Goal: Task Accomplishment & Management: Complete application form

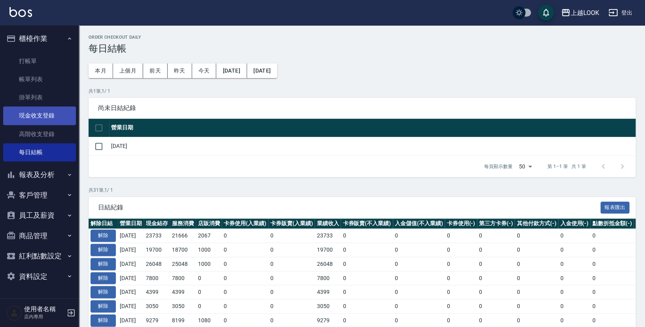
click at [44, 119] on link "現金收支登錄" at bounding box center [39, 116] width 73 height 18
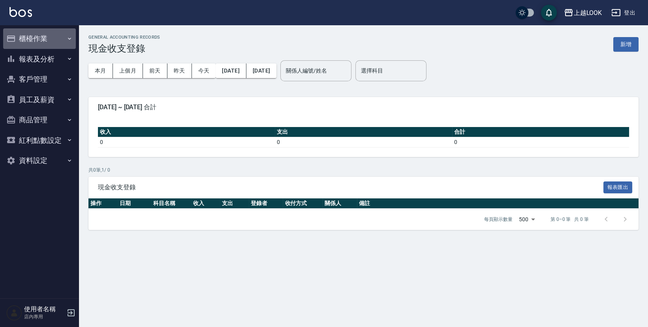
click at [36, 34] on button "櫃檯作業" at bounding box center [39, 38] width 73 height 21
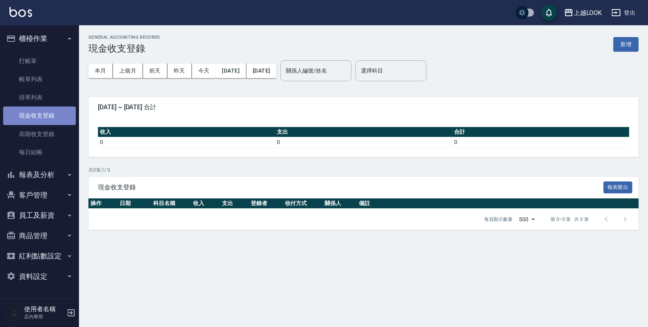
click at [42, 112] on link "現金收支登錄" at bounding box center [39, 116] width 73 height 18
click at [623, 45] on button "新增" at bounding box center [625, 44] width 25 height 15
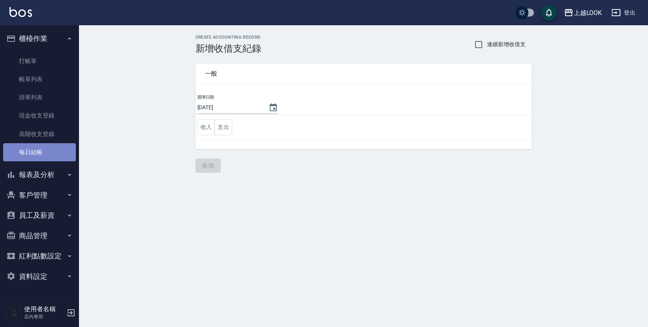
click at [34, 148] on link "每日結帳" at bounding box center [39, 152] width 73 height 18
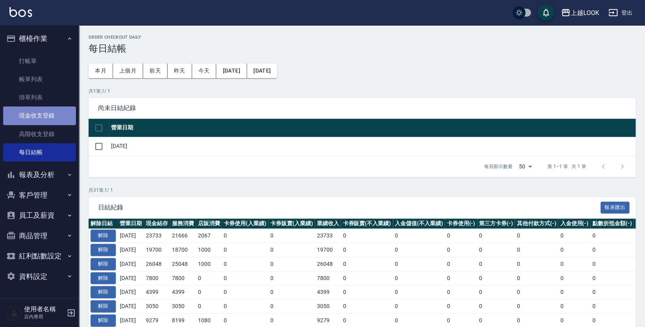
click at [40, 116] on link "現金收支登錄" at bounding box center [39, 116] width 73 height 18
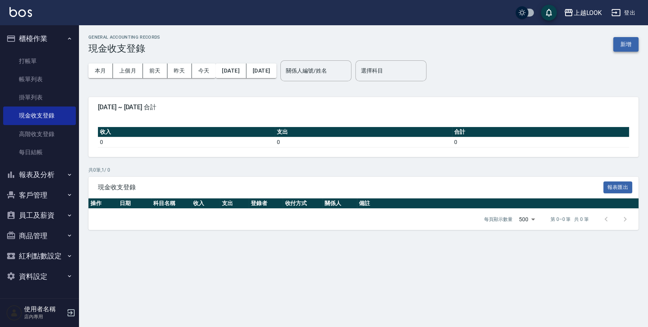
click at [625, 43] on button "新增" at bounding box center [625, 44] width 25 height 15
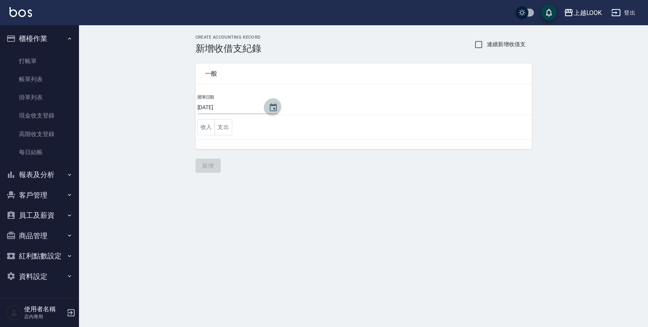
click at [271, 108] on icon "Choose date, selected date is 2025-08-11" at bounding box center [273, 107] width 7 height 8
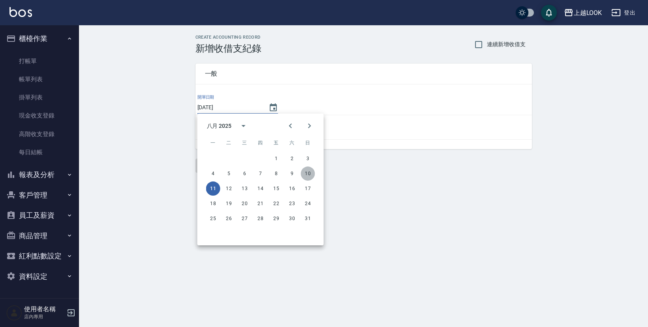
click at [309, 171] on button "10" at bounding box center [308, 174] width 14 height 14
type input "[DATE]"
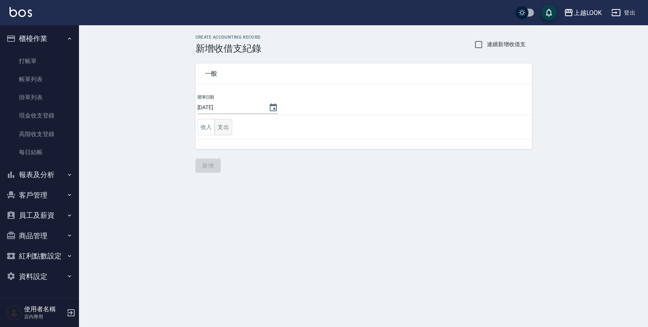
click at [223, 125] on button "支出" at bounding box center [223, 127] width 18 height 16
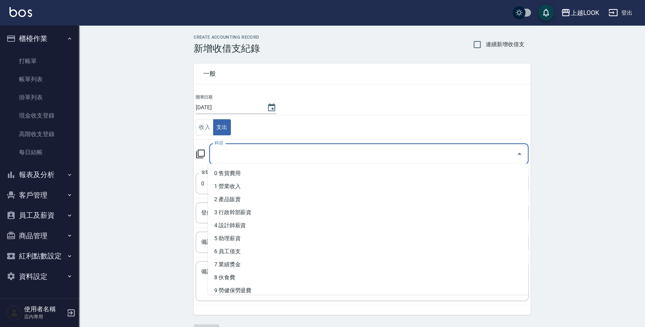
click at [260, 149] on input "科目" at bounding box center [363, 154] width 300 height 14
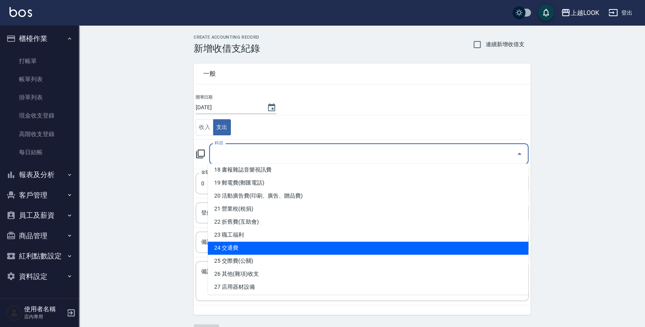
scroll to position [252, 0]
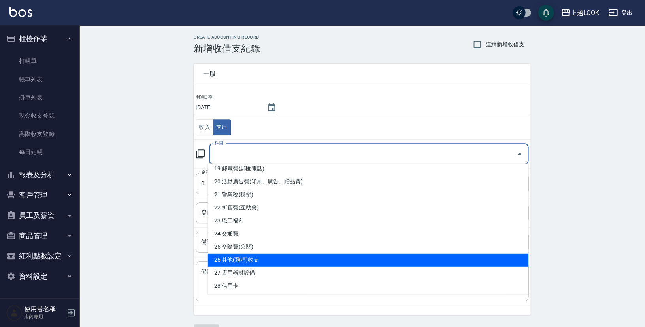
click at [344, 257] on li "26 其他(雜項)收支" at bounding box center [368, 260] width 320 height 13
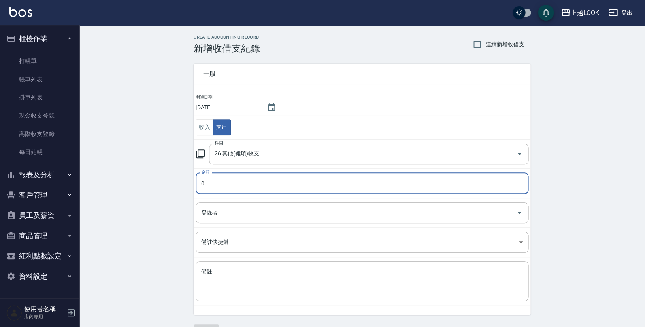
type input "26 其他(雜項)收支"
type input "8817"
click at [318, 282] on textarea "備註" at bounding box center [362, 281] width 322 height 27
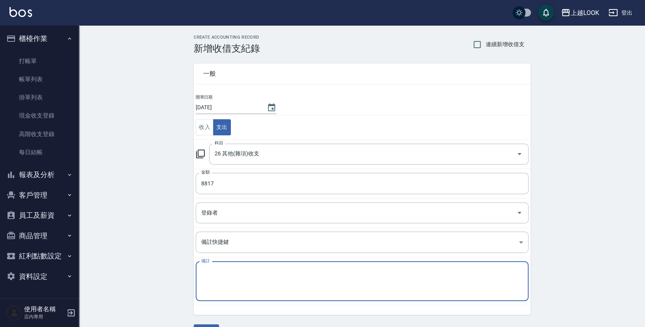
click at [318, 282] on textarea "備註" at bounding box center [362, 281] width 322 height 27
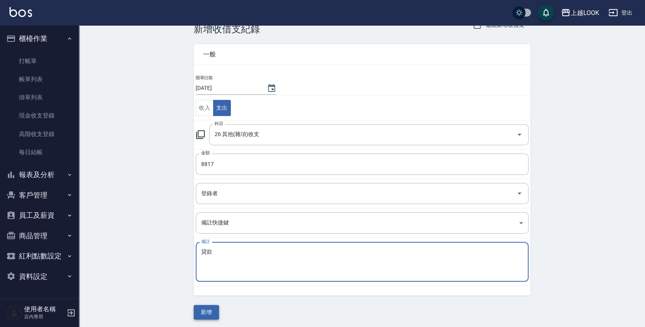
type textarea "貸款"
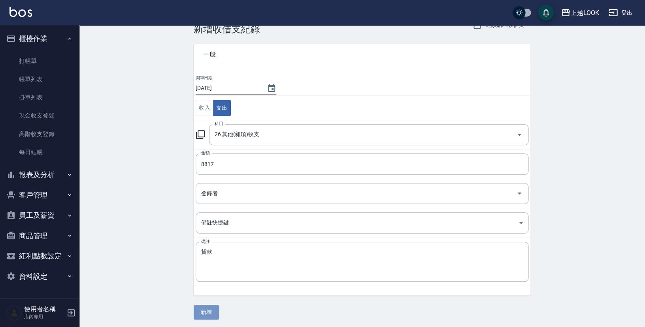
click at [204, 310] on button "新增" at bounding box center [206, 312] width 25 height 15
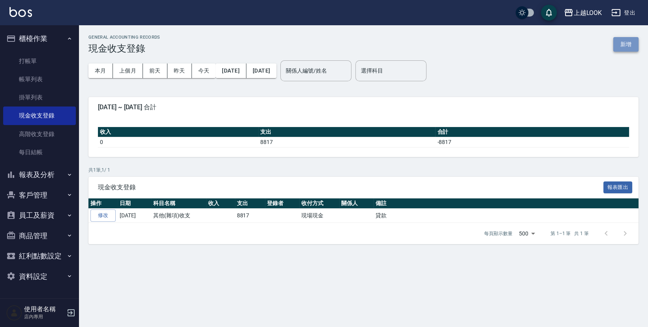
click at [631, 41] on button "新增" at bounding box center [625, 44] width 25 height 15
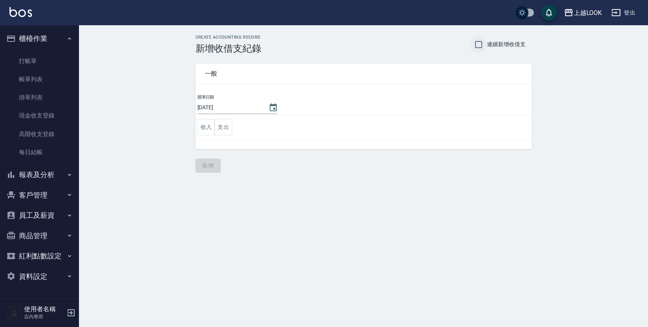
click at [480, 45] on input "連續新增收借支" at bounding box center [478, 44] width 17 height 17
checkbox input "true"
click at [270, 105] on icon "Choose date, selected date is 2025-08-11" at bounding box center [273, 107] width 7 height 8
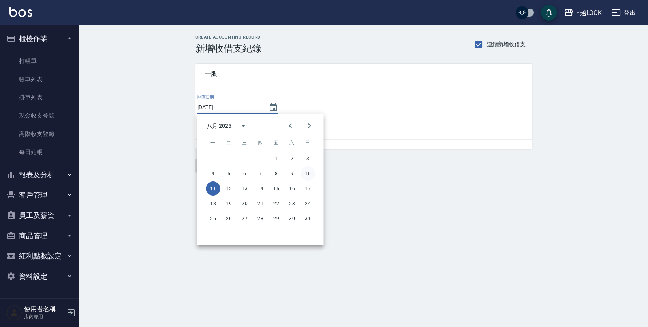
click at [308, 174] on button "10" at bounding box center [308, 174] width 14 height 14
type input "[DATE]"
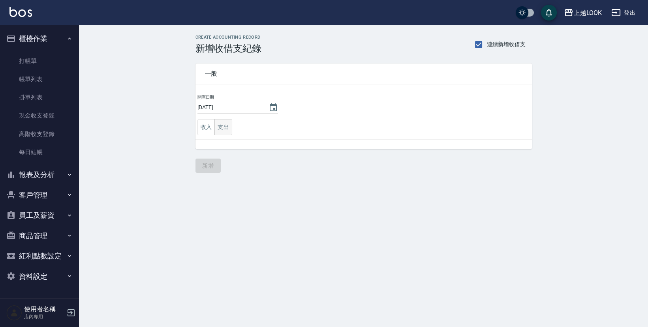
click at [225, 128] on button "支出" at bounding box center [223, 127] width 18 height 16
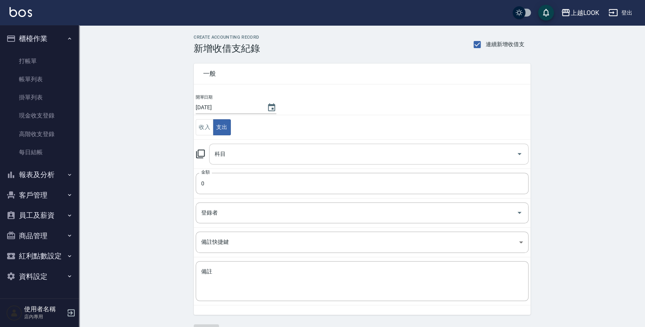
click at [239, 152] on input "科目" at bounding box center [363, 154] width 300 height 14
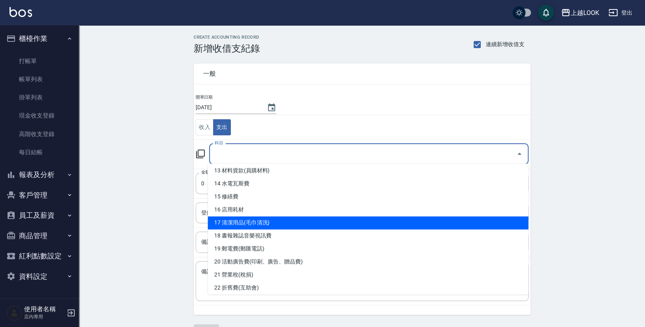
scroll to position [178, 0]
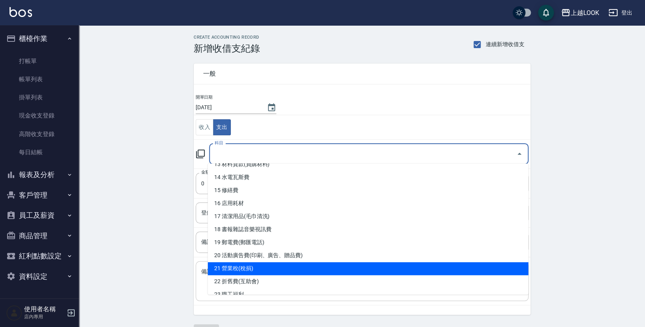
click at [318, 270] on li "21 營業稅(稅捐)" at bounding box center [368, 269] width 320 height 13
type input "21 營業稅(稅捐)"
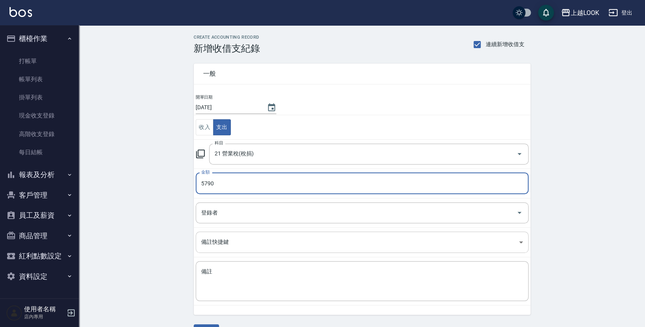
scroll to position [19, 0]
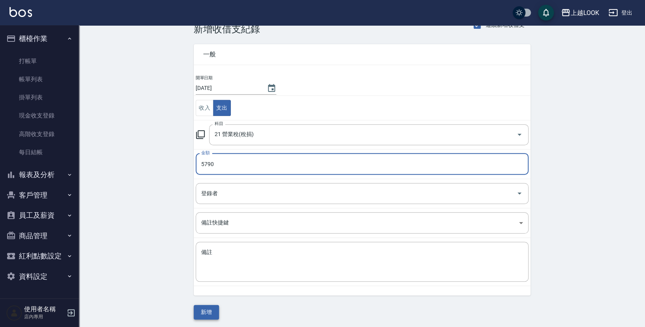
type input "5790"
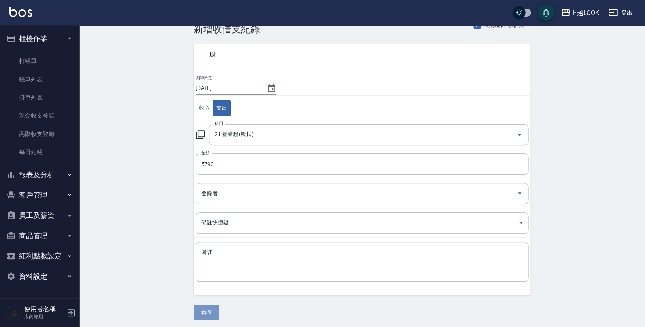
click at [204, 313] on button "新增" at bounding box center [206, 312] width 25 height 15
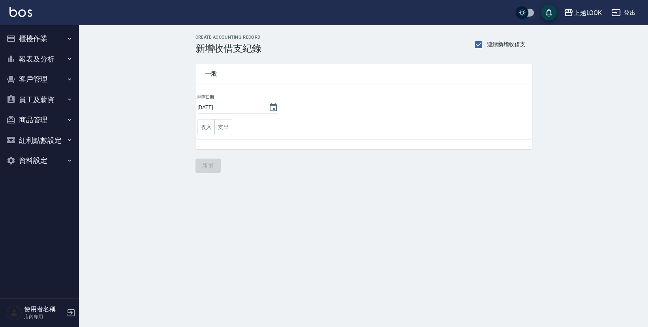
click at [23, 42] on button "櫃檯作業" at bounding box center [39, 38] width 73 height 21
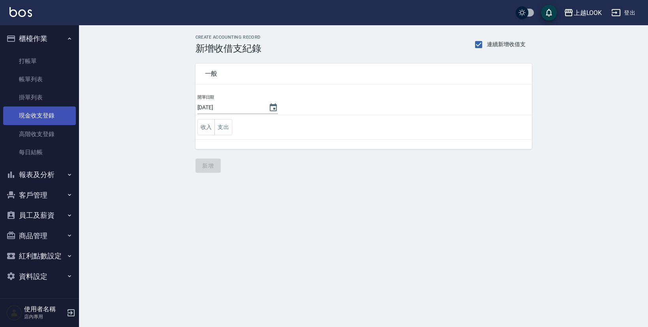
click at [32, 116] on link "現金收支登錄" at bounding box center [39, 116] width 73 height 18
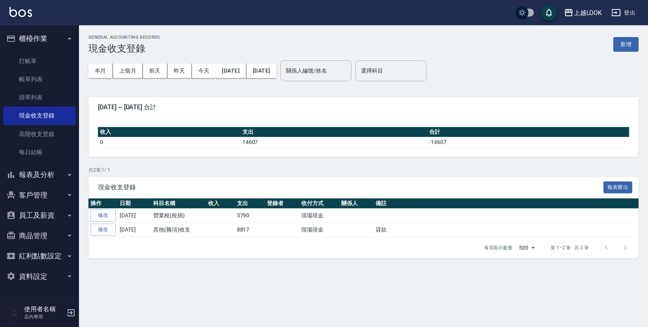
click at [558, 42] on div "GENERAL ACCOUNTING RECORDS 現金收支登錄 新增" at bounding box center [363, 44] width 550 height 19
click at [277, 70] on button "[DATE]" at bounding box center [261, 71] width 30 height 15
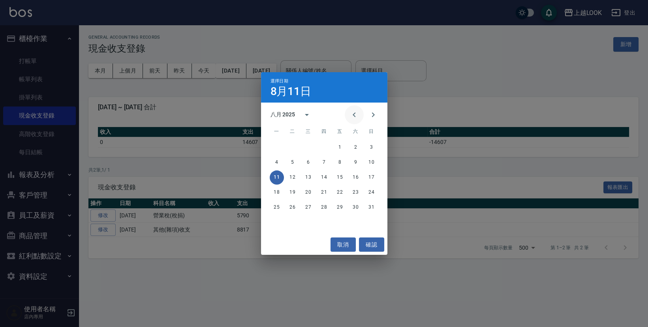
click at [359, 117] on icon "Previous month" at bounding box center [354, 114] width 9 height 9
click at [327, 207] on button "31" at bounding box center [324, 208] width 14 height 14
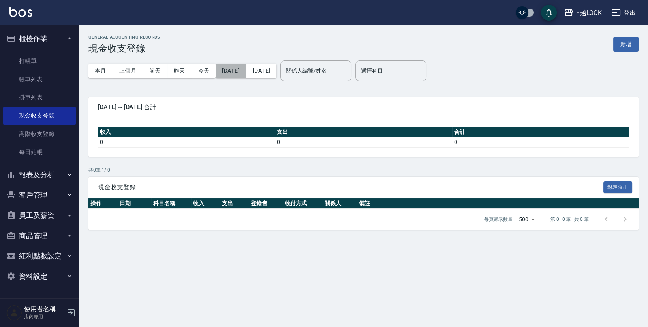
click at [246, 70] on button "[DATE]" at bounding box center [231, 71] width 30 height 15
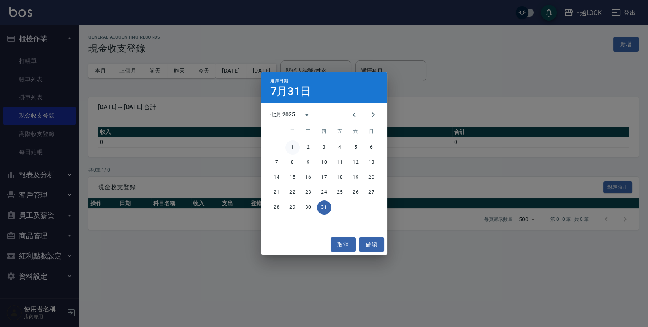
click at [292, 145] on button "1" at bounding box center [293, 148] width 14 height 14
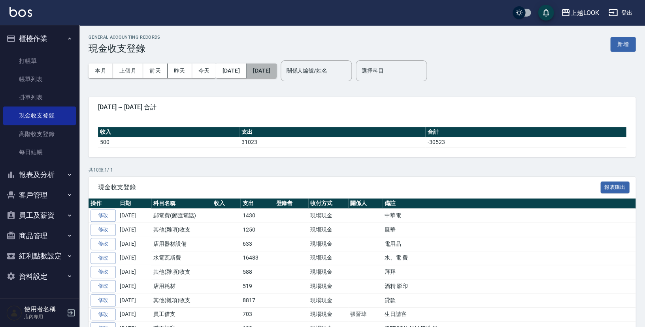
click at [274, 71] on button "[DATE]" at bounding box center [261, 71] width 30 height 15
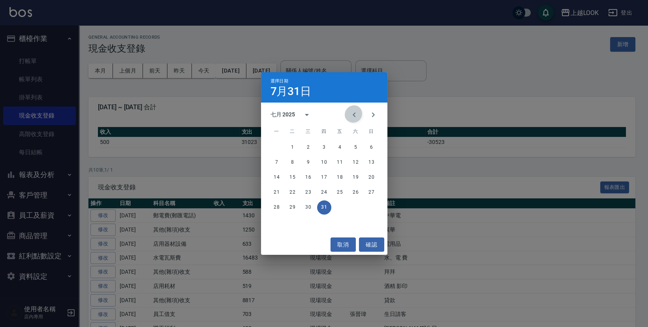
click at [356, 116] on icon "Previous month" at bounding box center [354, 115] width 3 height 5
click at [276, 224] on button "30" at bounding box center [277, 223] width 14 height 14
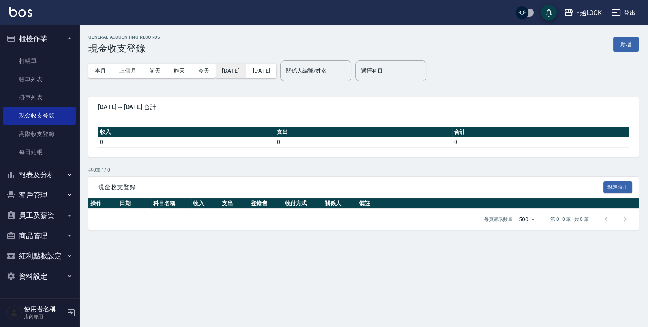
click at [245, 72] on button "[DATE]" at bounding box center [231, 71] width 30 height 15
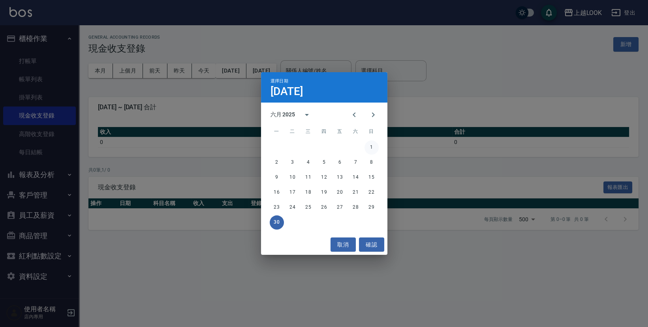
click at [371, 147] on button "1" at bounding box center [372, 148] width 14 height 14
